Goal: Task Accomplishment & Management: Use online tool/utility

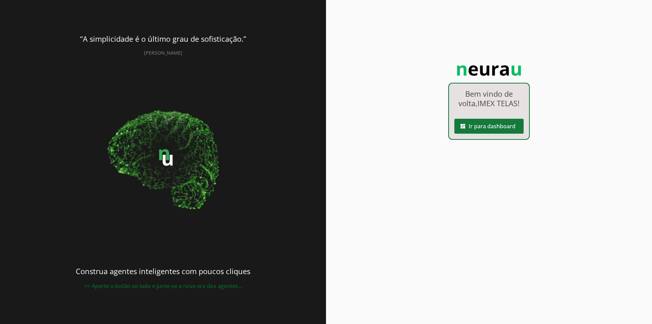
click at [500, 122] on span at bounding box center [488, 126] width 69 height 16
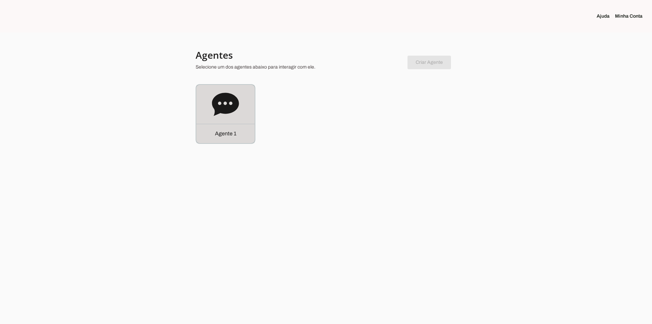
click at [231, 103] on icon at bounding box center [225, 104] width 27 height 27
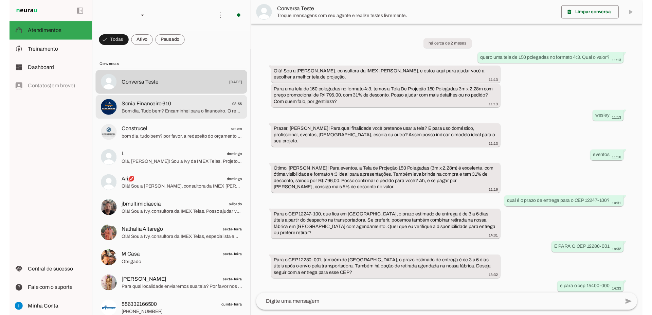
scroll to position [310, 0]
